Goal: Task Accomplishment & Management: Manage account settings

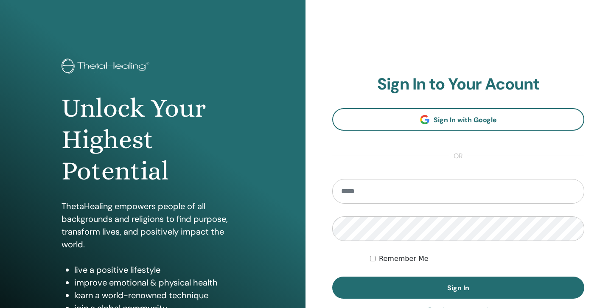
click at [414, 193] on input "email" at bounding box center [458, 191] width 252 height 25
type input "**********"
click at [332, 277] on button "Sign In" at bounding box center [458, 288] width 252 height 22
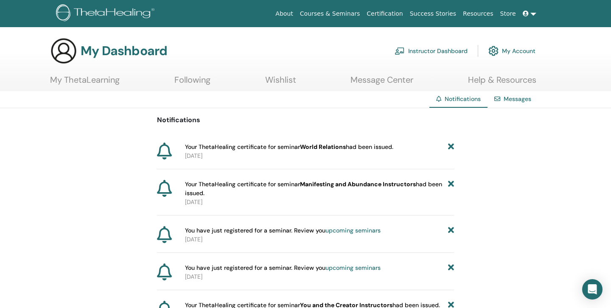
click at [450, 51] on link "Instructor Dashboard" at bounding box center [431, 51] width 73 height 19
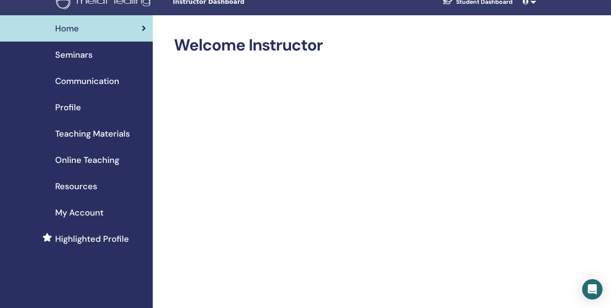
scroll to position [13, 0]
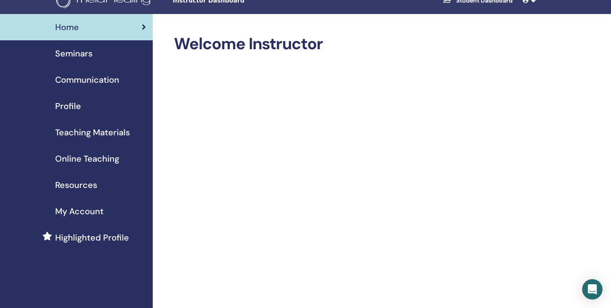
click at [73, 105] on span "Profile" at bounding box center [68, 106] width 26 height 13
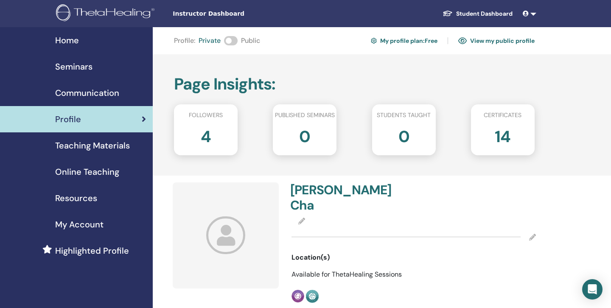
click at [101, 146] on span "Teaching Materials" at bounding box center [92, 145] width 75 height 13
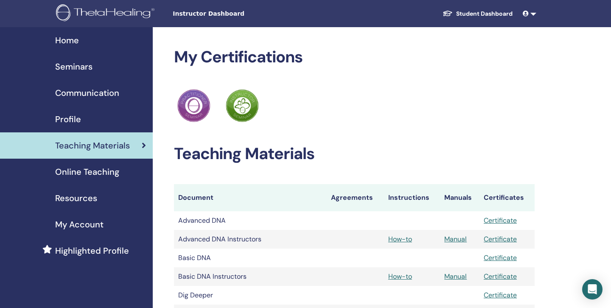
click at [96, 171] on span "Online Teaching" at bounding box center [87, 172] width 64 height 13
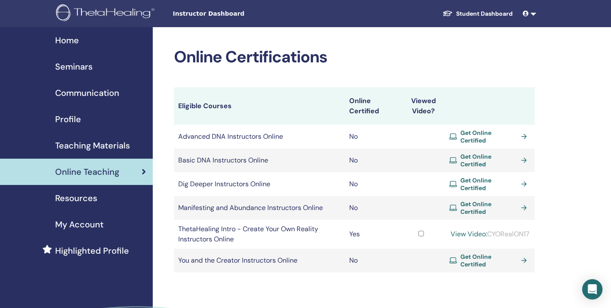
click at [482, 156] on span "Get Online Certified" at bounding box center [489, 160] width 57 height 15
click at [64, 35] on span "Home" at bounding box center [67, 40] width 24 height 13
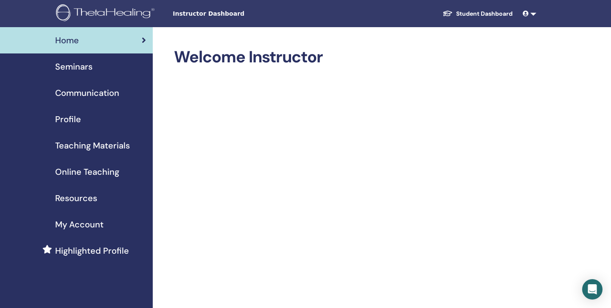
click at [81, 67] on span "Seminars" at bounding box center [73, 66] width 37 height 13
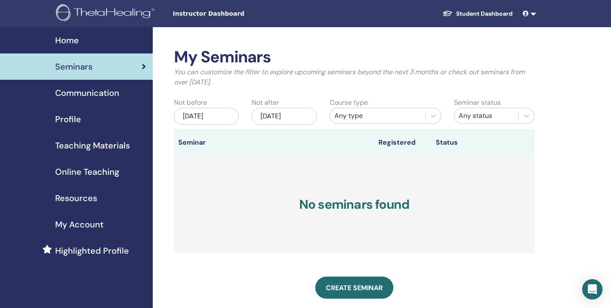
click at [109, 147] on span "Teaching Materials" at bounding box center [92, 145] width 75 height 13
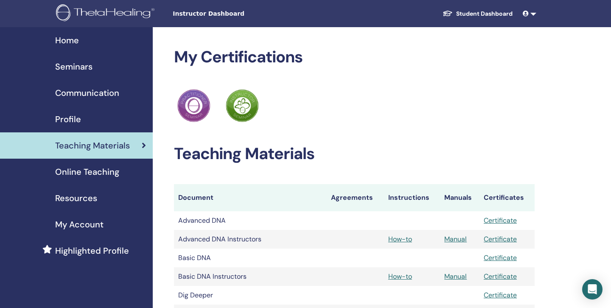
click at [105, 250] on span "Highlighted Profile" at bounding box center [92, 251] width 74 height 13
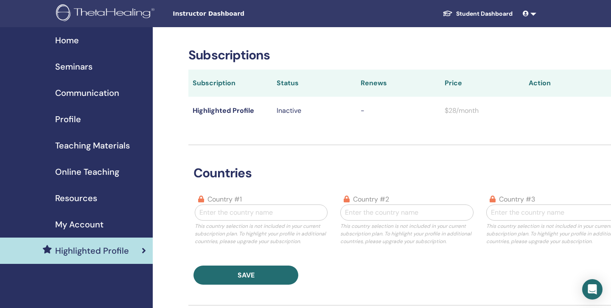
click at [109, 12] on img at bounding box center [106, 13] width 101 height 19
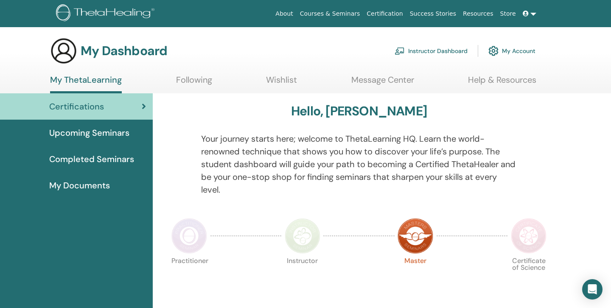
click at [532, 12] on link at bounding box center [530, 14] width 20 height 16
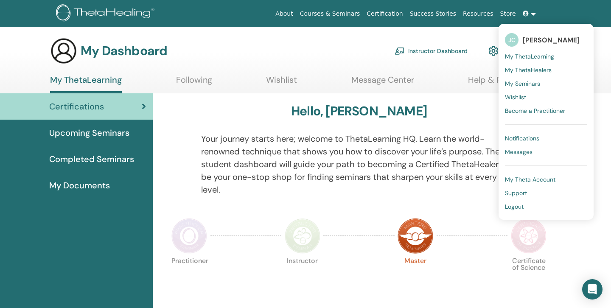
click at [85, 13] on img at bounding box center [106, 13] width 101 height 19
